Goal: Task Accomplishment & Management: Complete application form

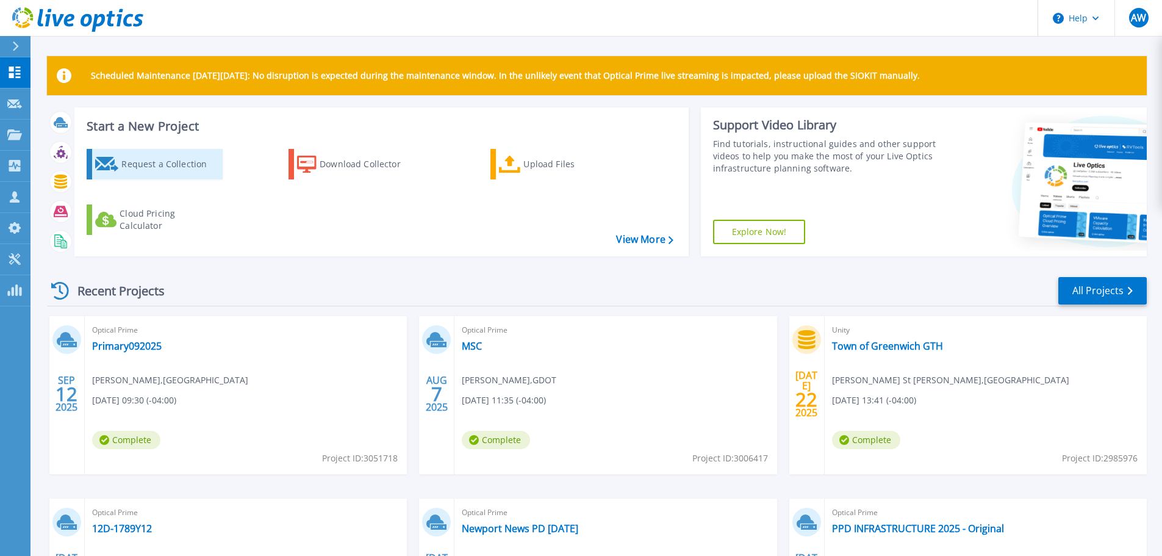
click at [154, 161] on div "Request a Collection" at bounding box center [170, 164] width 98 height 24
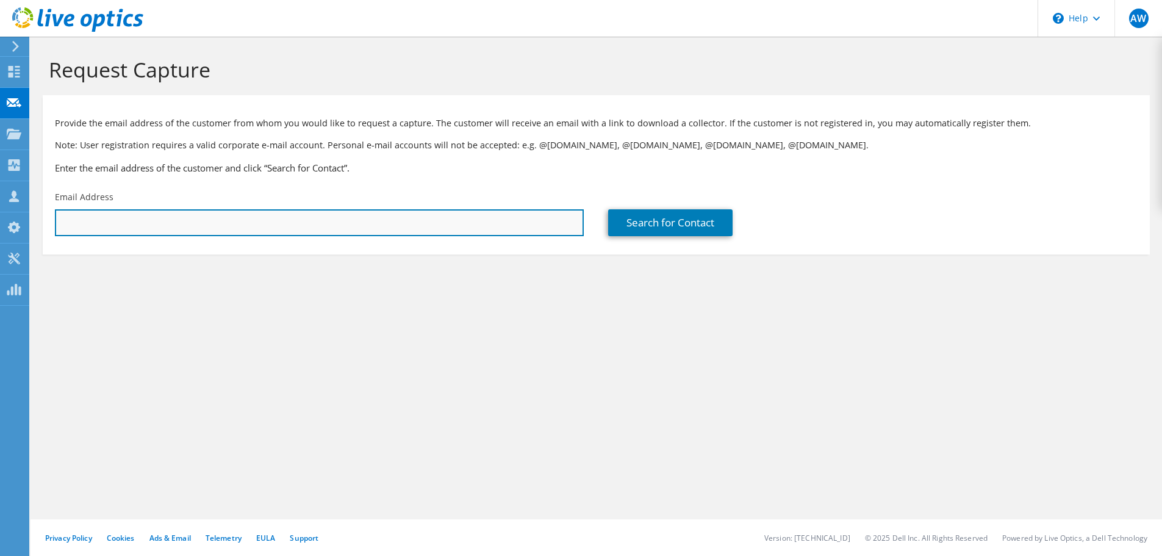
click at [214, 228] on input "text" at bounding box center [319, 222] width 529 height 27
paste input "[EMAIL_ADDRESS][DOMAIN_NAME]"
type input "[EMAIL_ADDRESS][DOMAIN_NAME]"
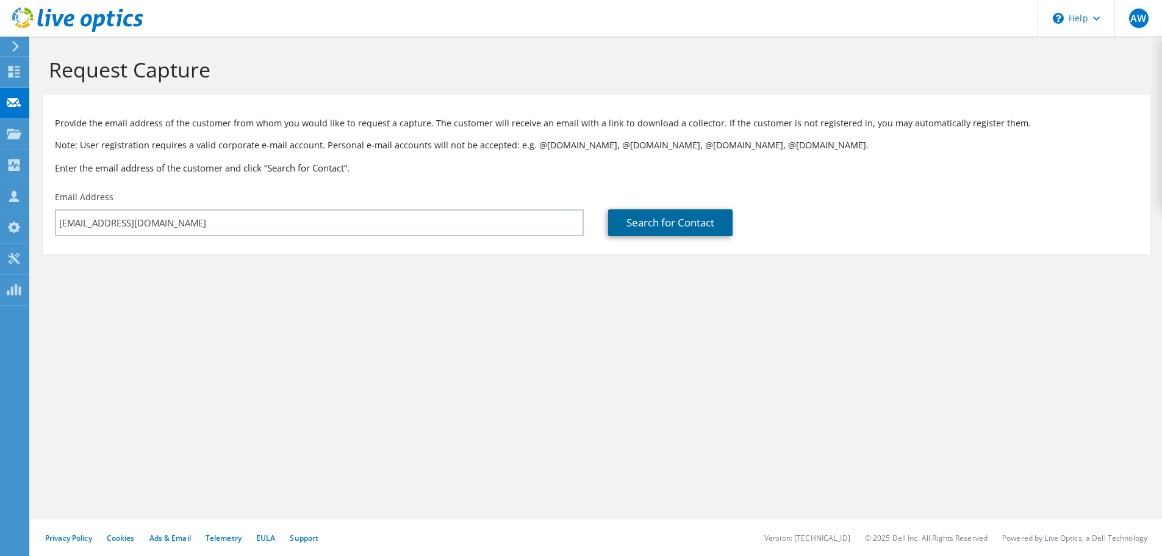
click at [674, 222] on link "Search for Contact" at bounding box center [670, 222] width 124 height 27
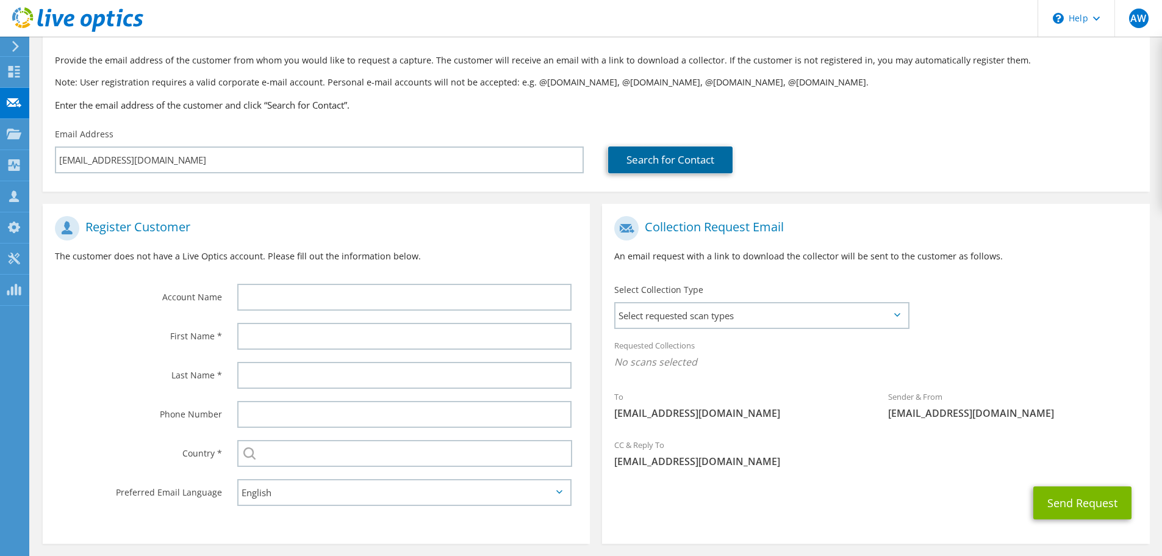
scroll to position [112, 0]
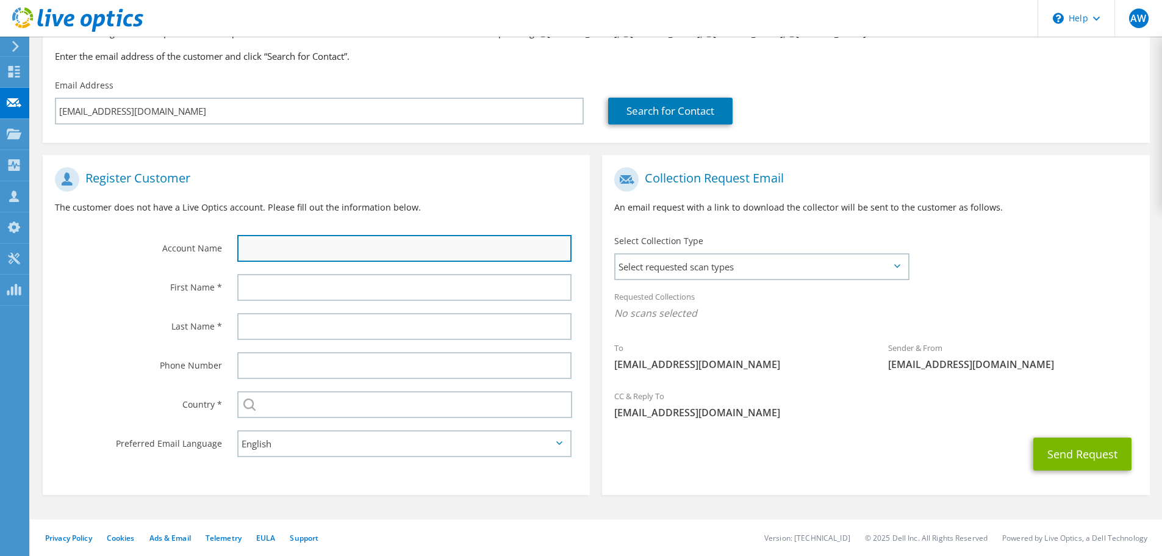
click at [254, 257] on input "text" at bounding box center [404, 248] width 334 height 27
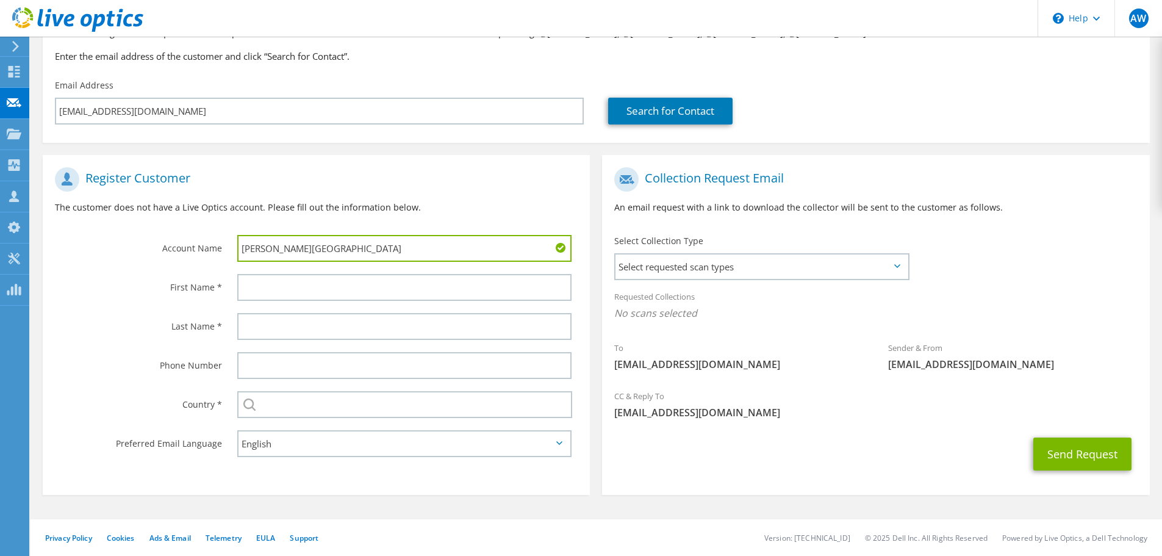
type input "[PERSON_NAME][GEOGRAPHIC_DATA]"
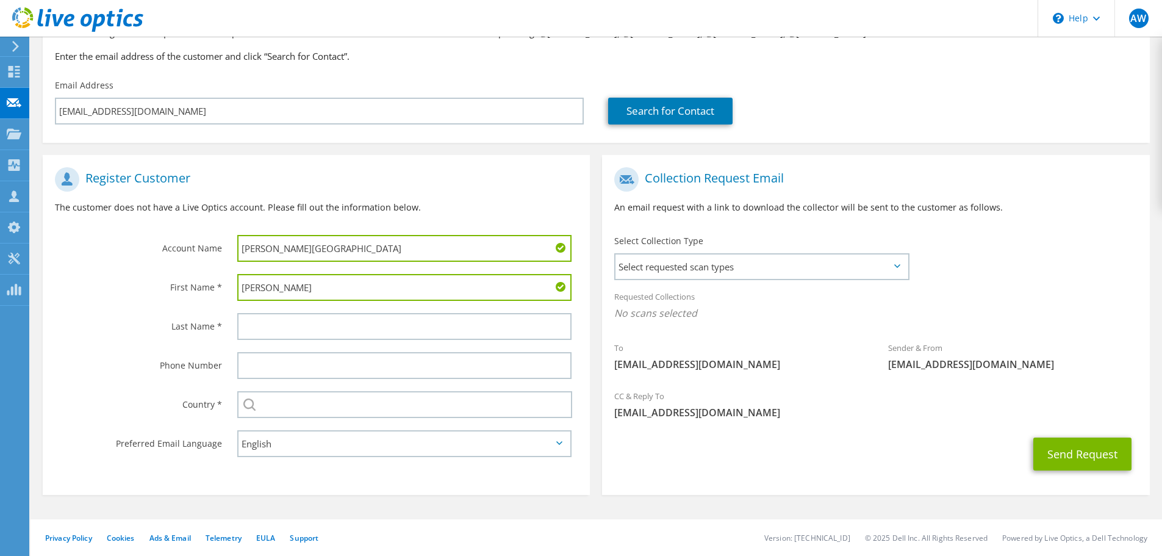
type input "[PERSON_NAME]"
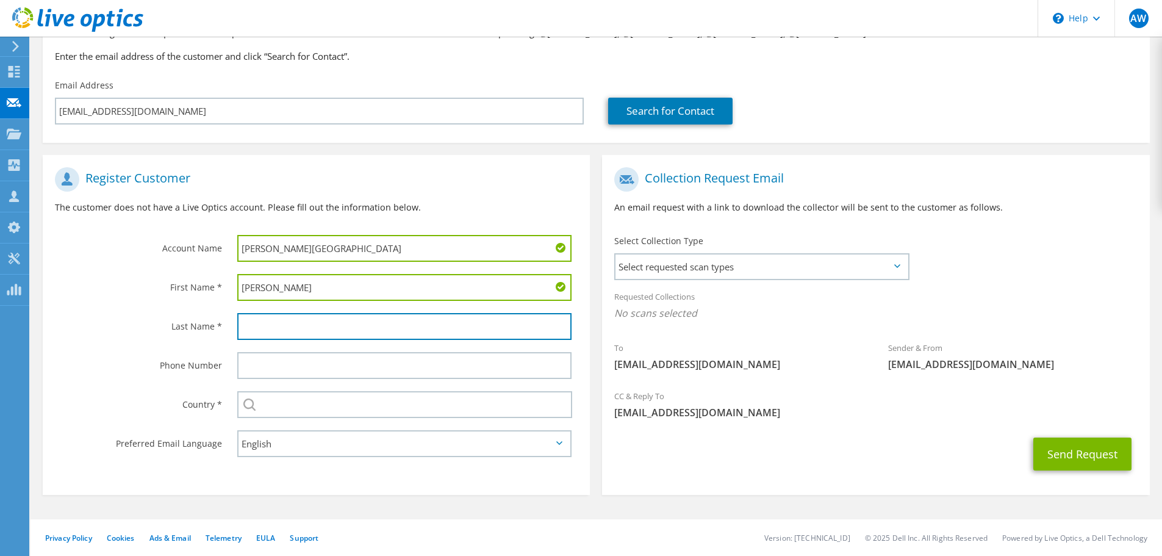
paste input "[EMAIL_ADDRESS][DOMAIN_NAME]"
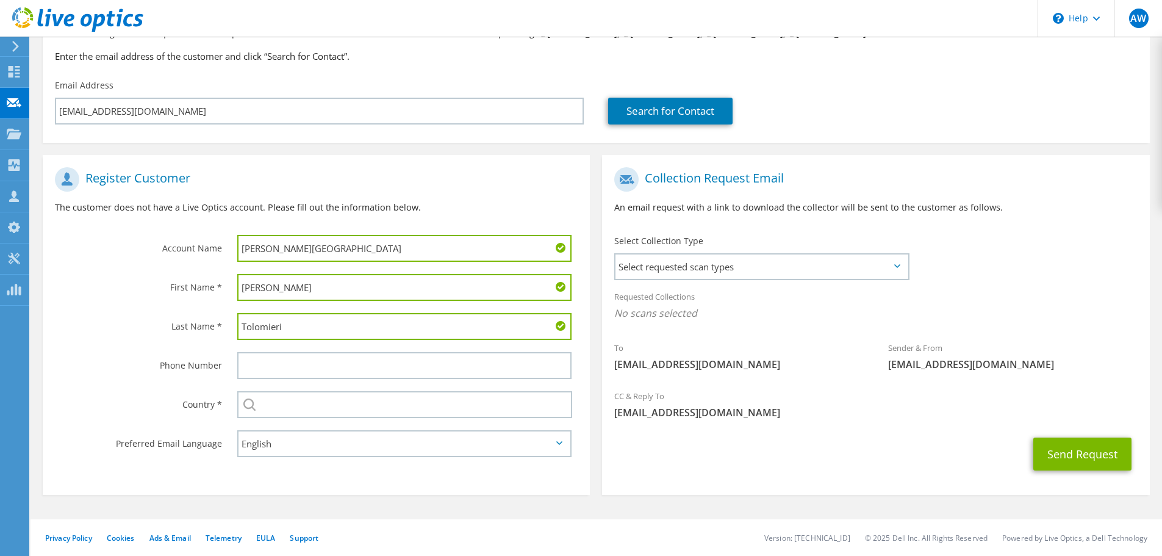
type input "Tolomieri"
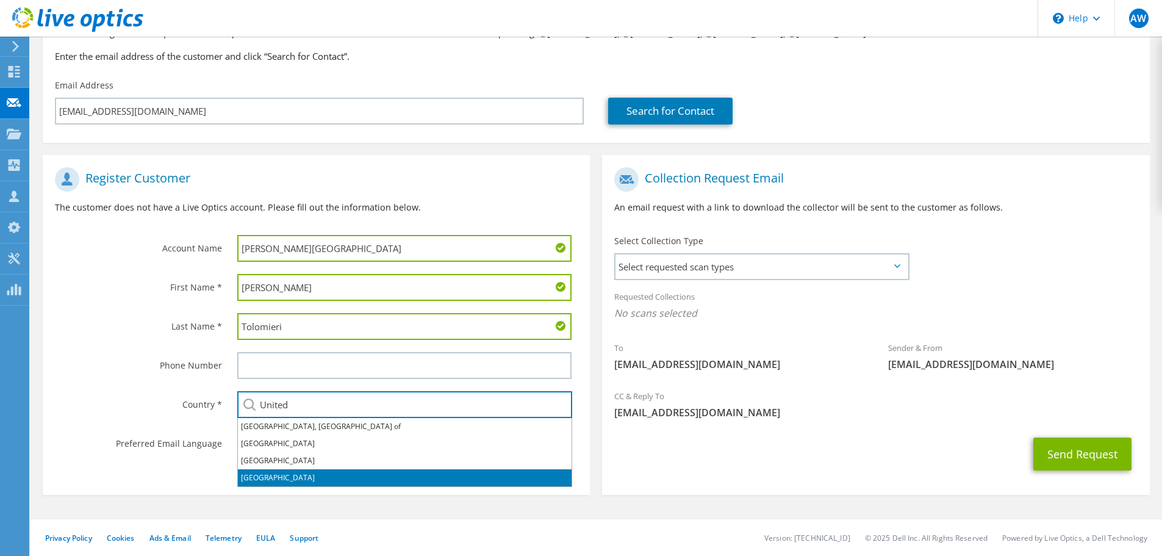
click at [266, 478] on li "[GEOGRAPHIC_DATA]" at bounding box center [405, 477] width 334 height 17
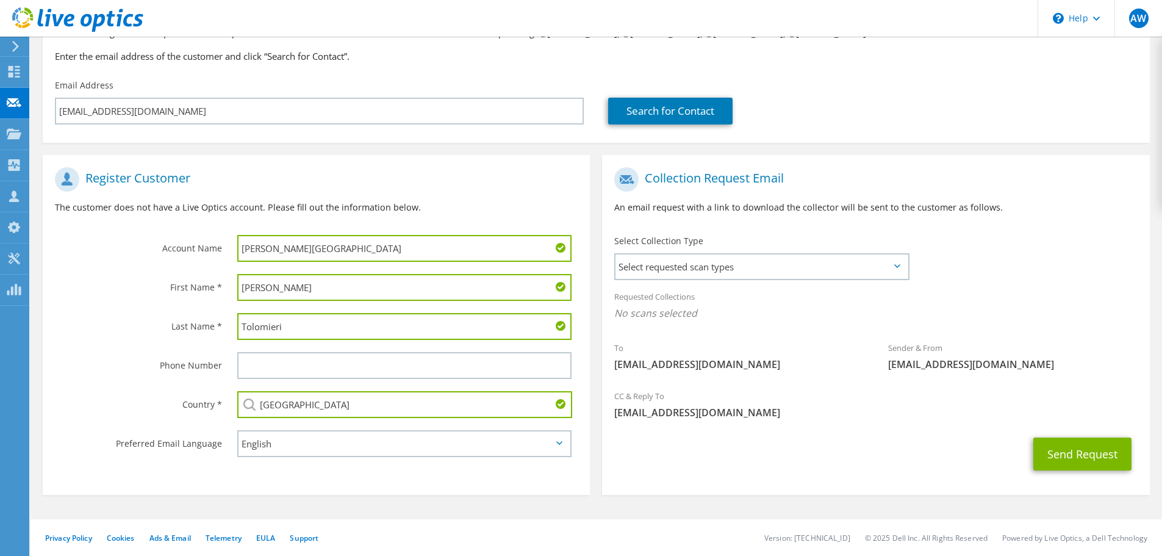
type input "[GEOGRAPHIC_DATA]"
click at [625, 493] on section "Collection Request Email An email request with a link to download the collector…" at bounding box center [875, 325] width 547 height 340
click at [714, 275] on span "Select requested scan types" at bounding box center [762, 266] width 292 height 24
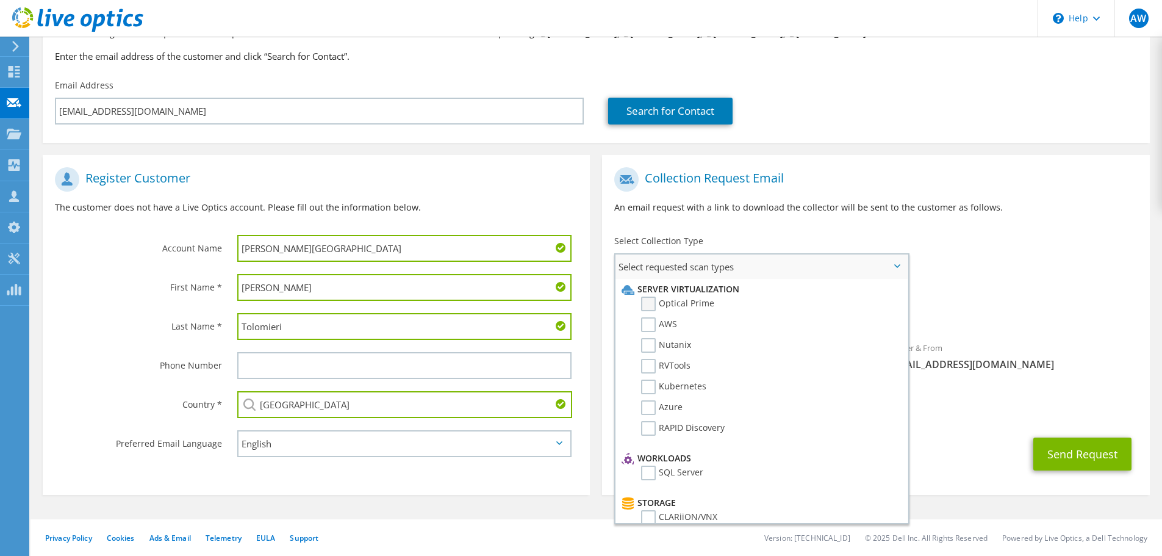
click at [684, 306] on label "Optical Prime" at bounding box center [677, 303] width 73 height 15
click at [0, 0] on input "Optical Prime" at bounding box center [0, 0] width 0 height 0
click at [987, 273] on div "To [EMAIL_ADDRESS][DOMAIN_NAME] Sender & From [EMAIL_ADDRESS][DOMAIN_NAME]" at bounding box center [875, 274] width 547 height 226
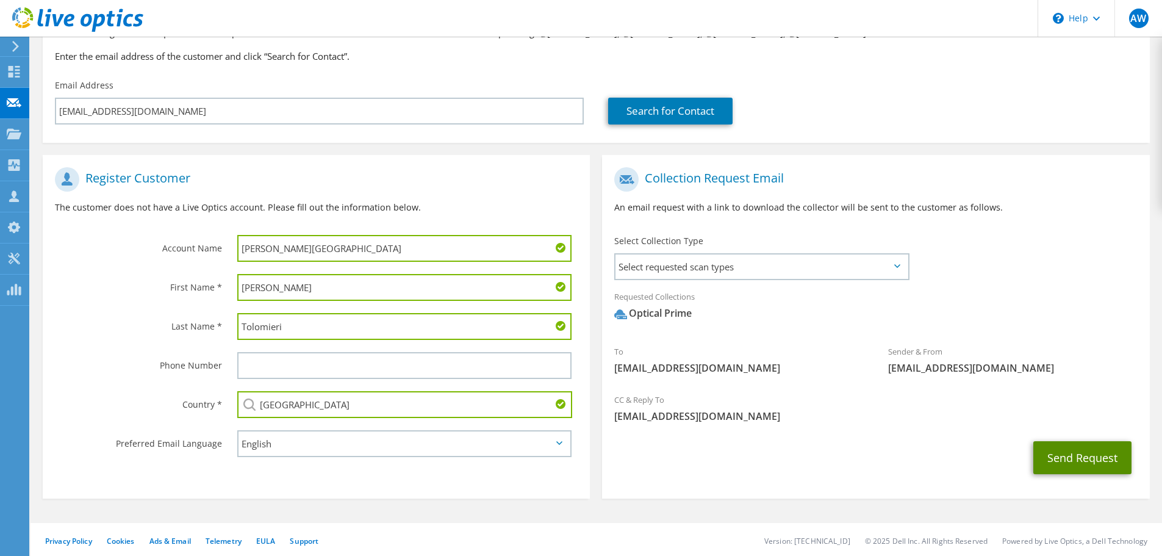
click at [1090, 459] on button "Send Request" at bounding box center [1082, 457] width 98 height 33
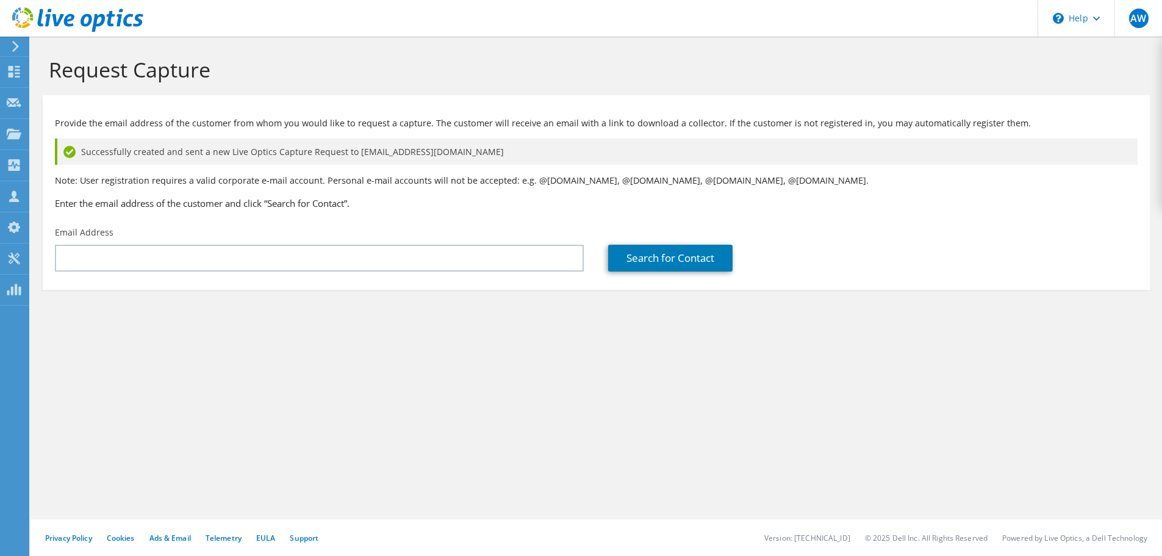
drag, startPoint x: 692, startPoint y: 74, endPoint x: 879, endPoint y: 99, distance: 189.0
click at [699, 70] on h1 "Request Capture" at bounding box center [593, 70] width 1089 height 26
